Goal: Task Accomplishment & Management: Manage account settings

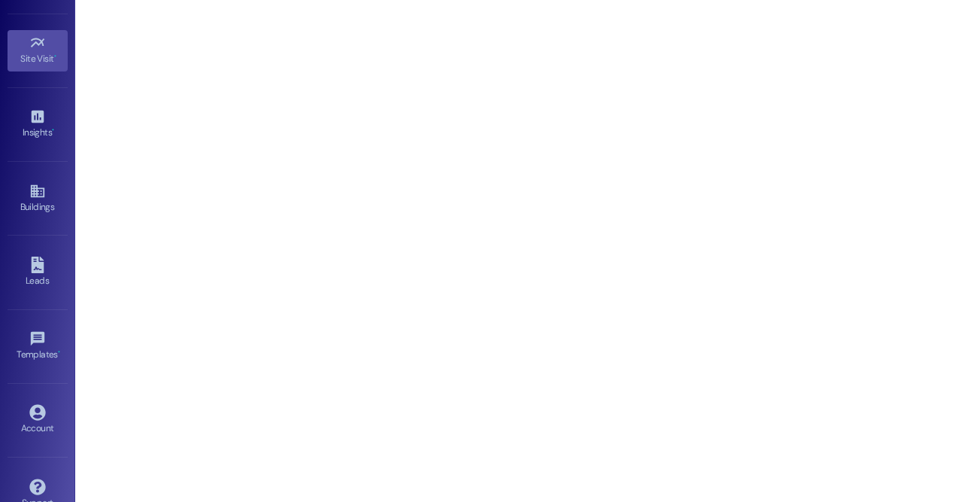
scroll to position [287, 0]
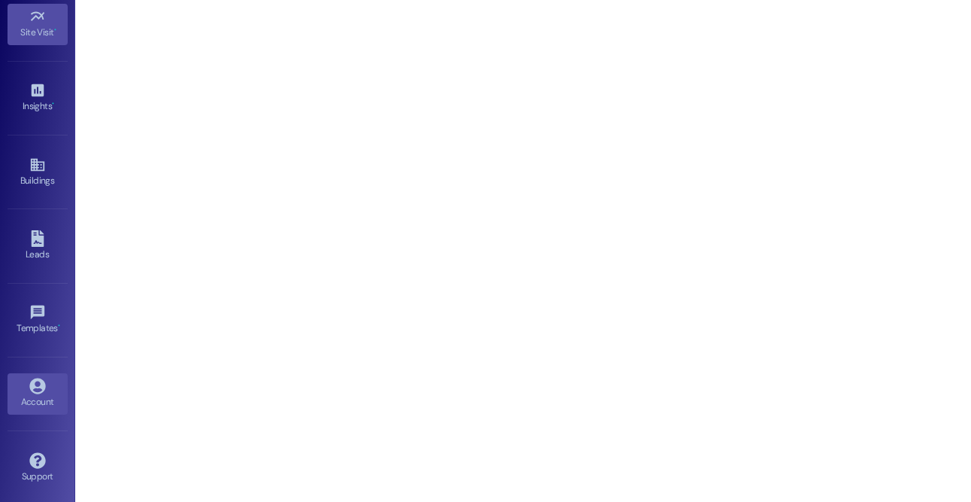
click at [30, 390] on icon at bounding box center [37, 386] width 16 height 16
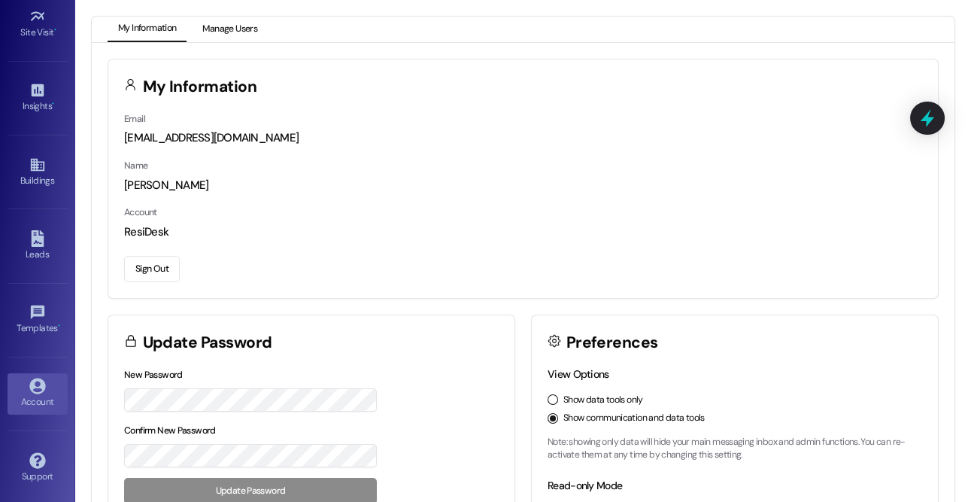
click at [223, 29] on button "Manage Users" at bounding box center [230, 30] width 76 height 26
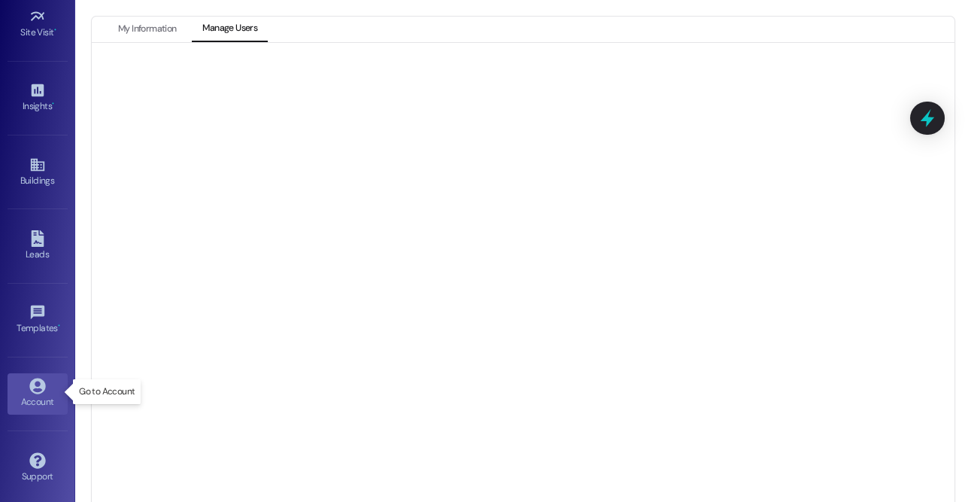
click at [30, 398] on div "Account" at bounding box center [37, 401] width 75 height 15
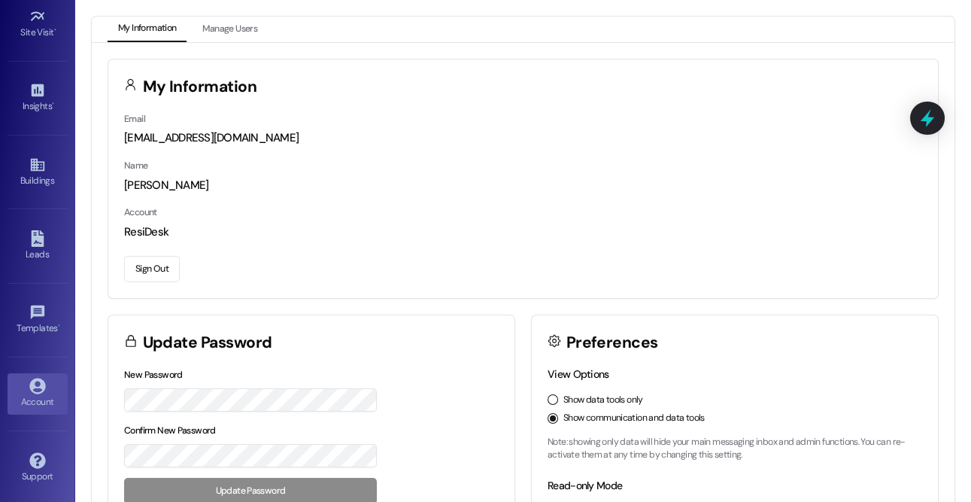
click at [159, 264] on button "Sign Out" at bounding box center [152, 269] width 56 height 26
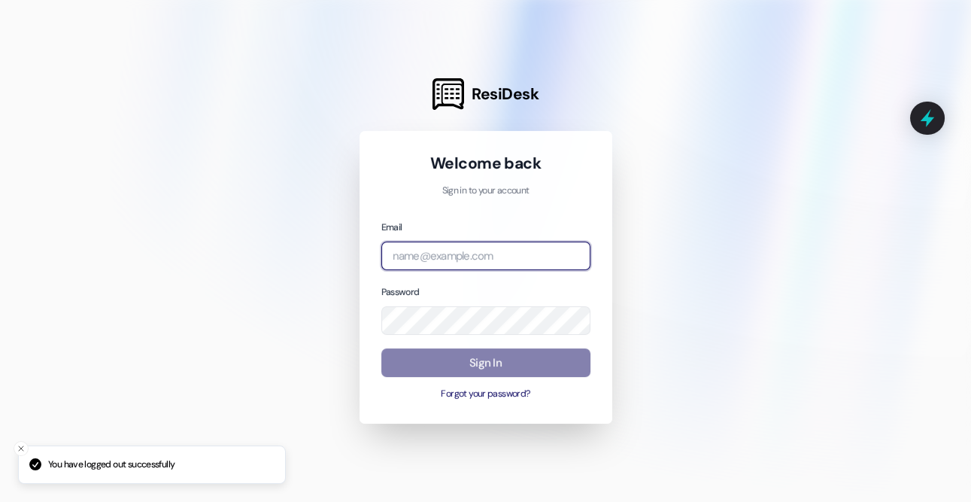
click at [488, 245] on input "email" at bounding box center [485, 256] width 209 height 29
type input "a"
type input "le"
click at [497, 260] on input "email" at bounding box center [485, 256] width 209 height 29
type input "automated-surveys-a.-c.-[PERSON_NAME].-c.-[PERSON_NAME][URL]"
